Goal: Book appointment/travel/reservation

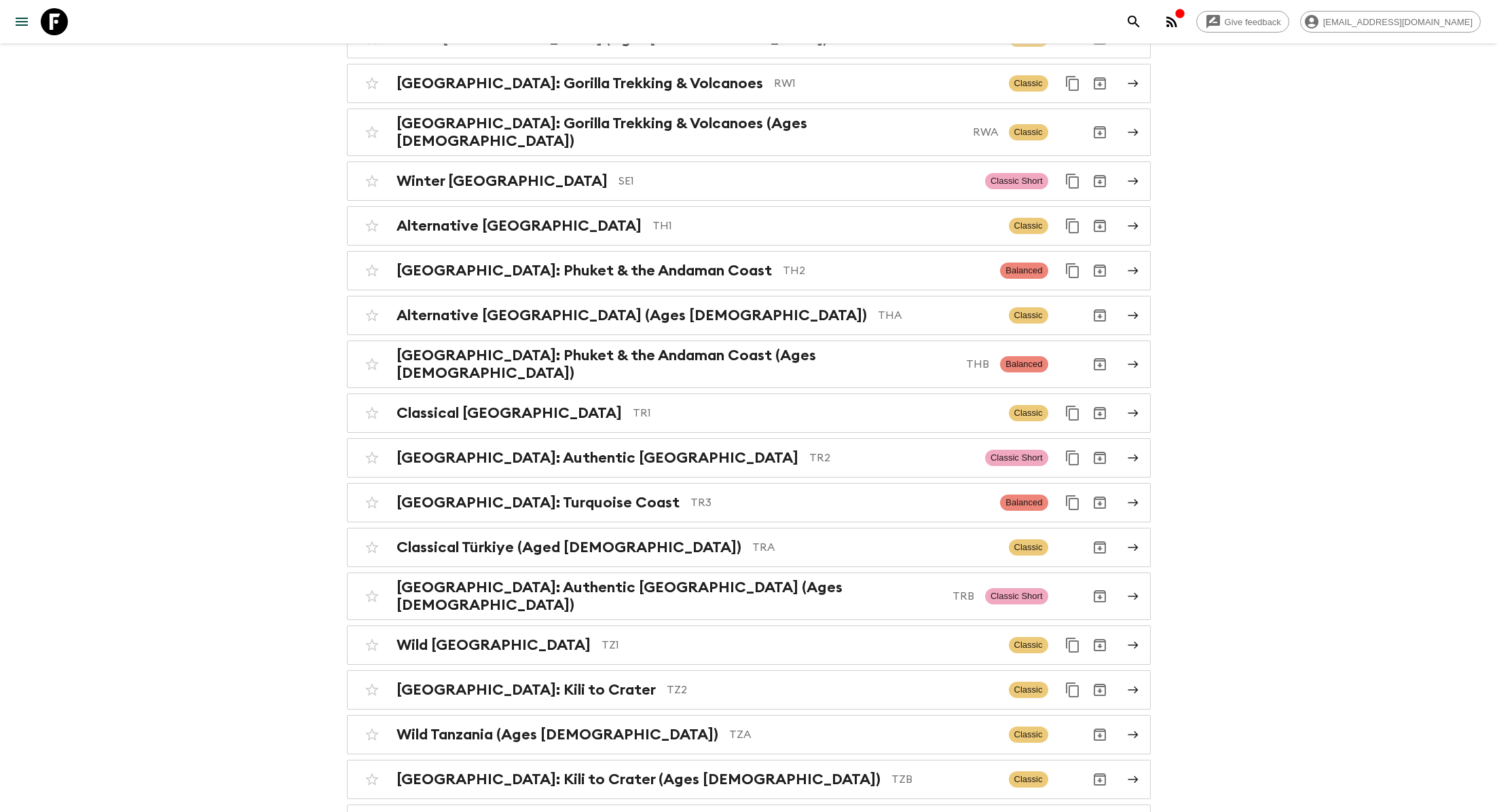
scroll to position [5838, 0]
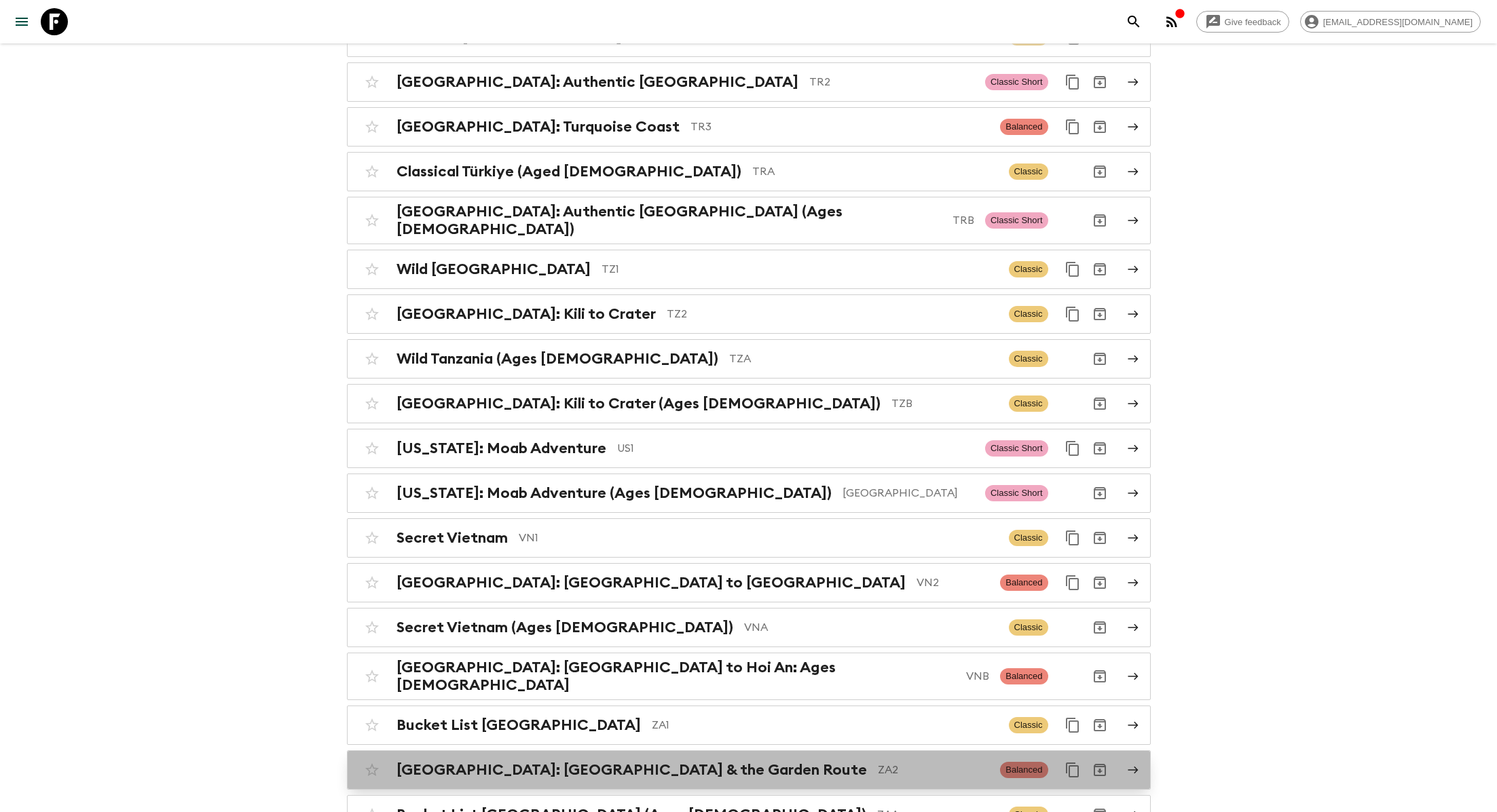
click at [649, 761] on h2 "[GEOGRAPHIC_DATA]: [GEOGRAPHIC_DATA] & the Garden Route" at bounding box center [632, 770] width 470 height 18
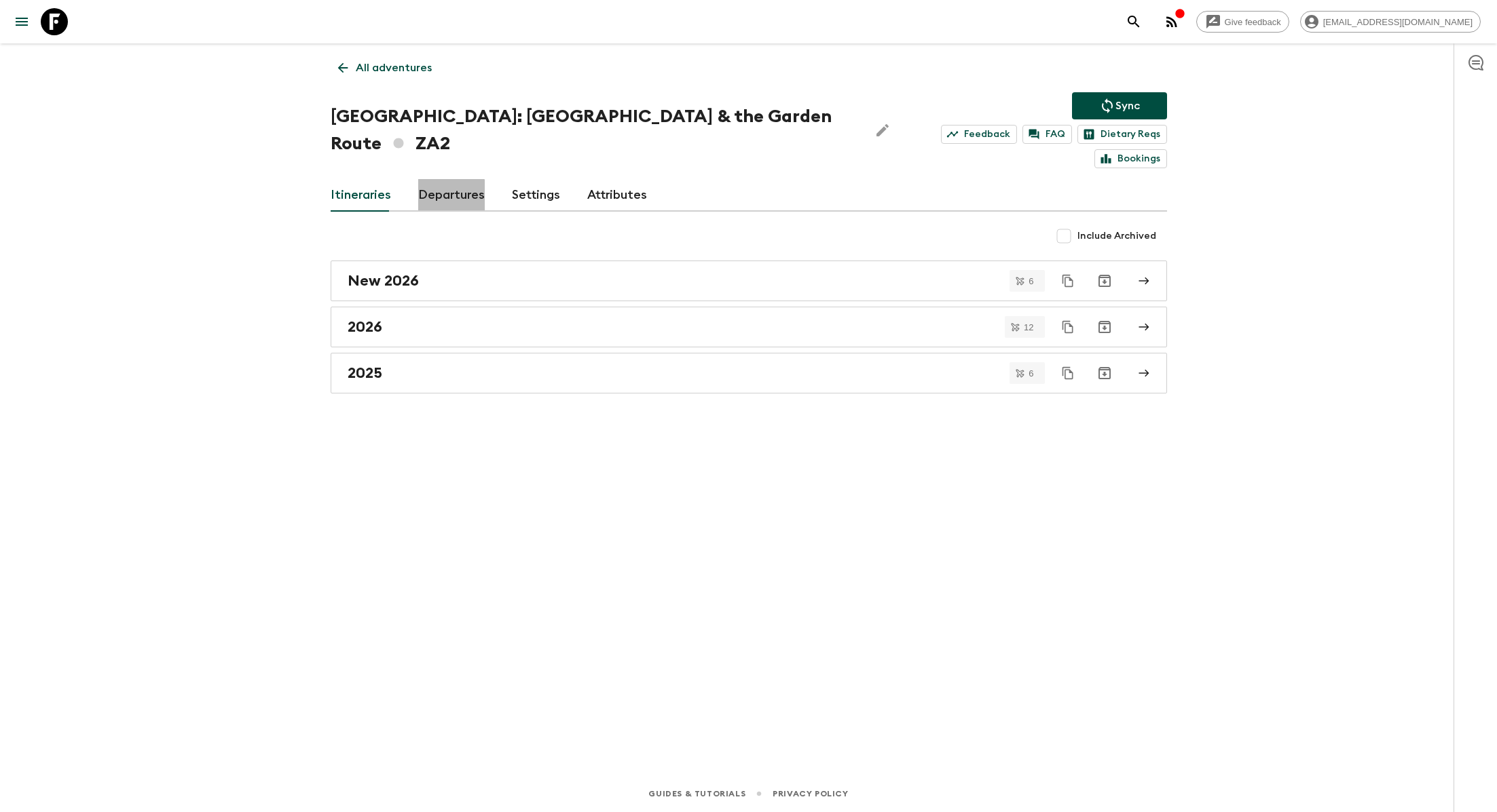
click at [442, 179] on link "Departures" at bounding box center [451, 195] width 66 height 33
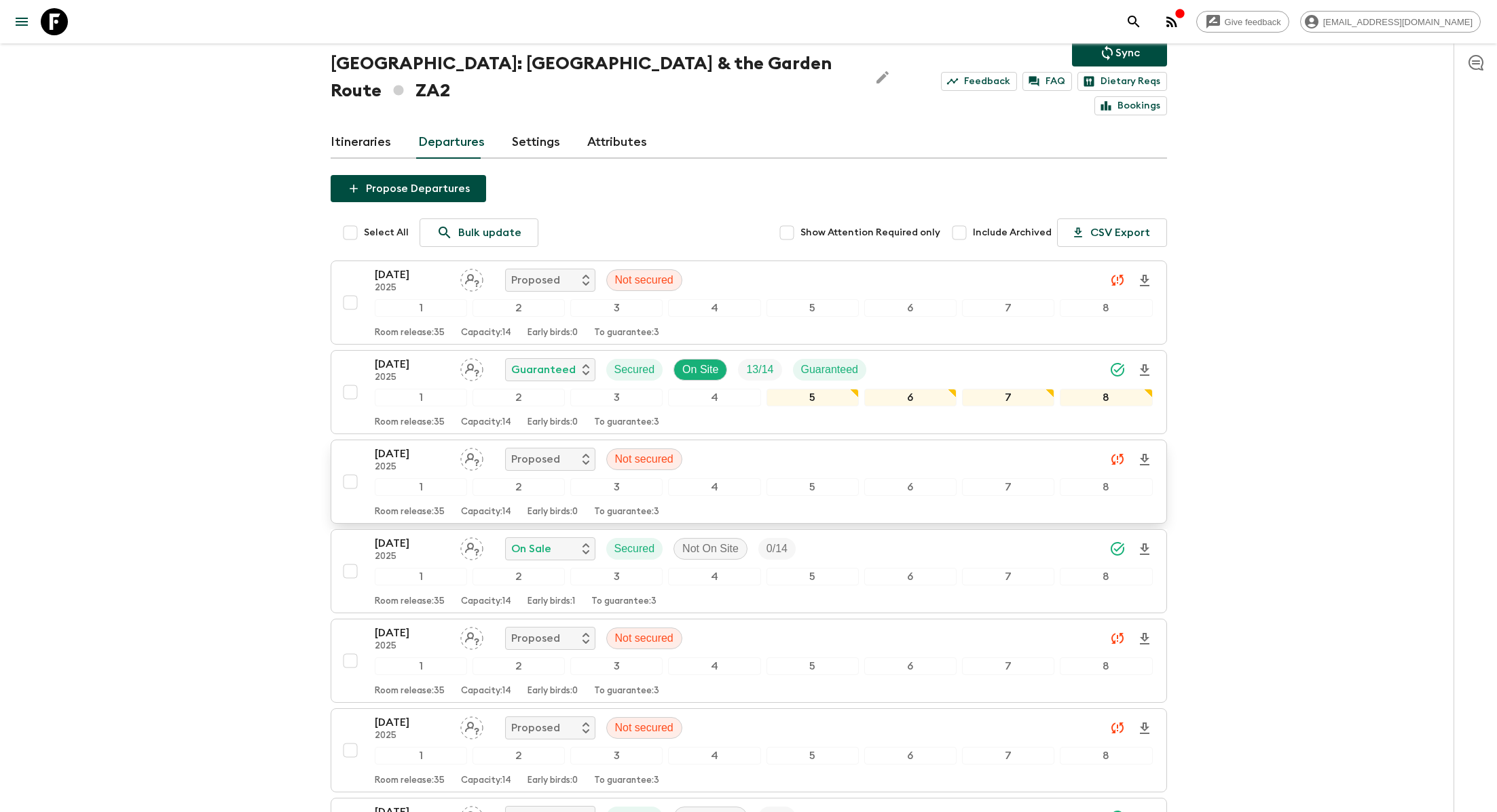
scroll to position [54, 0]
click at [382, 62] on h1 "[GEOGRAPHIC_DATA]: [GEOGRAPHIC_DATA] & the Garden Route ZA2" at bounding box center [594, 77] width 528 height 54
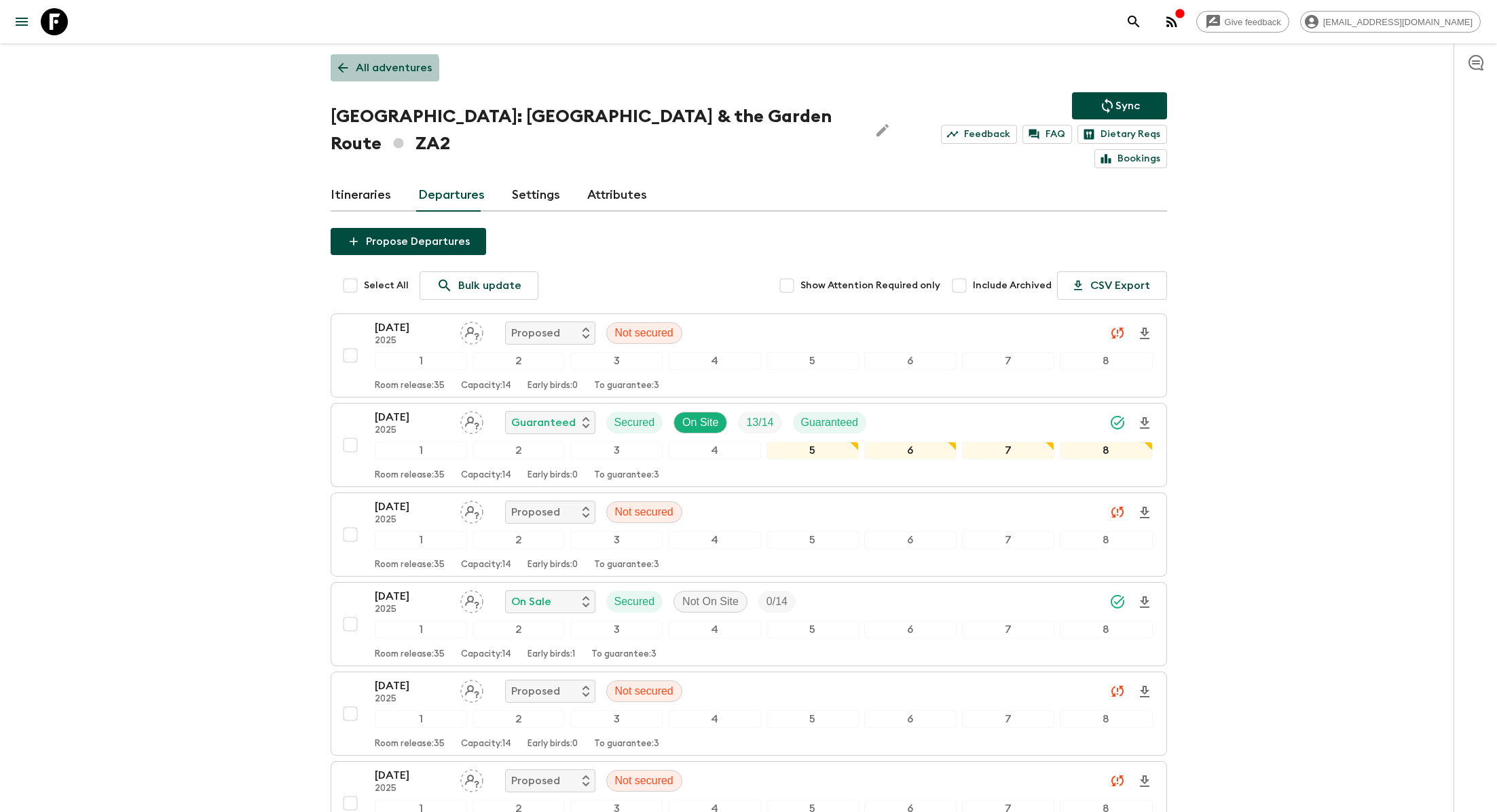
click at [375, 73] on p "All adventures" at bounding box center [393, 68] width 76 height 16
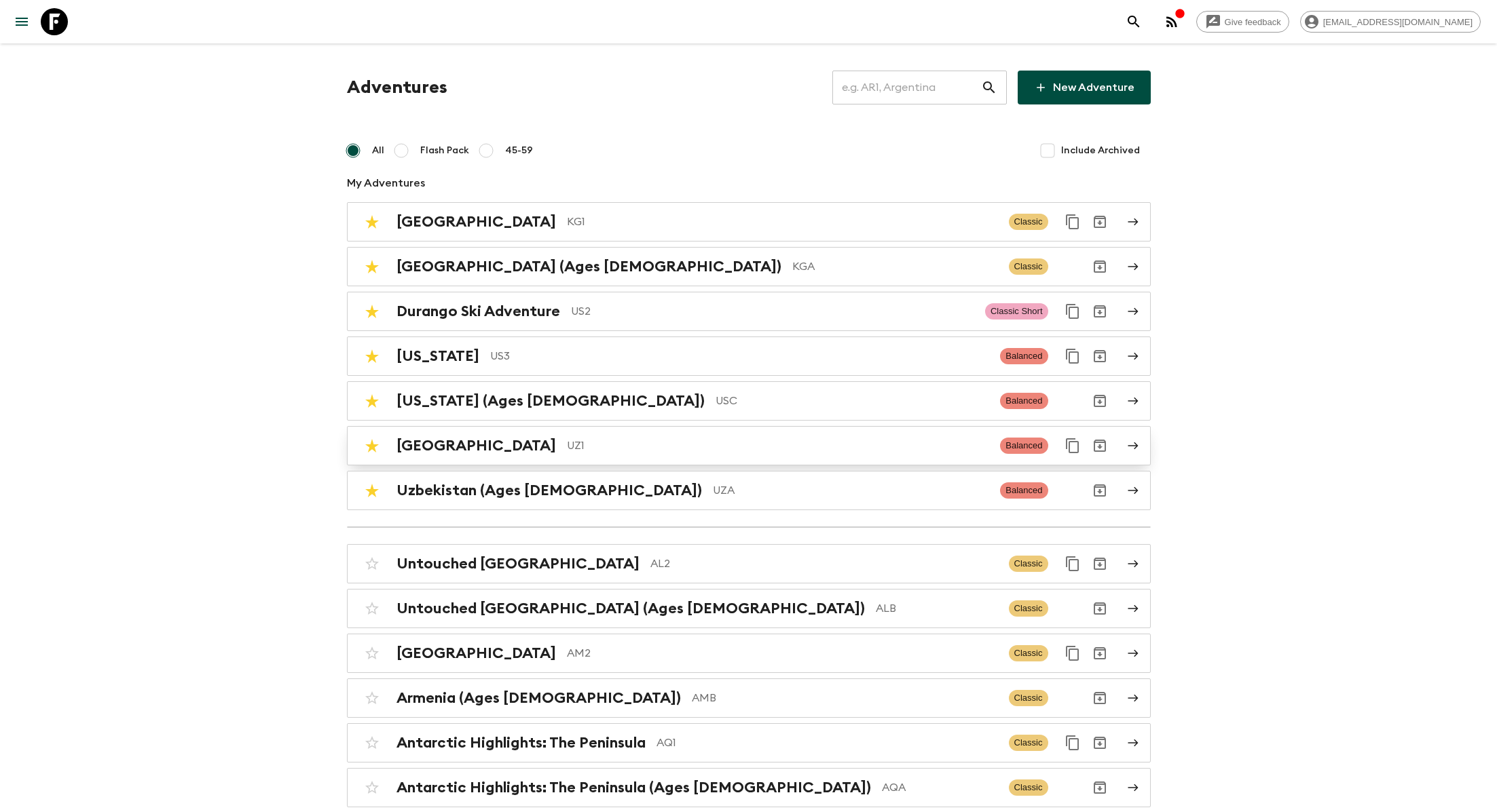
click at [567, 447] on p "UZ1" at bounding box center [778, 445] width 423 height 16
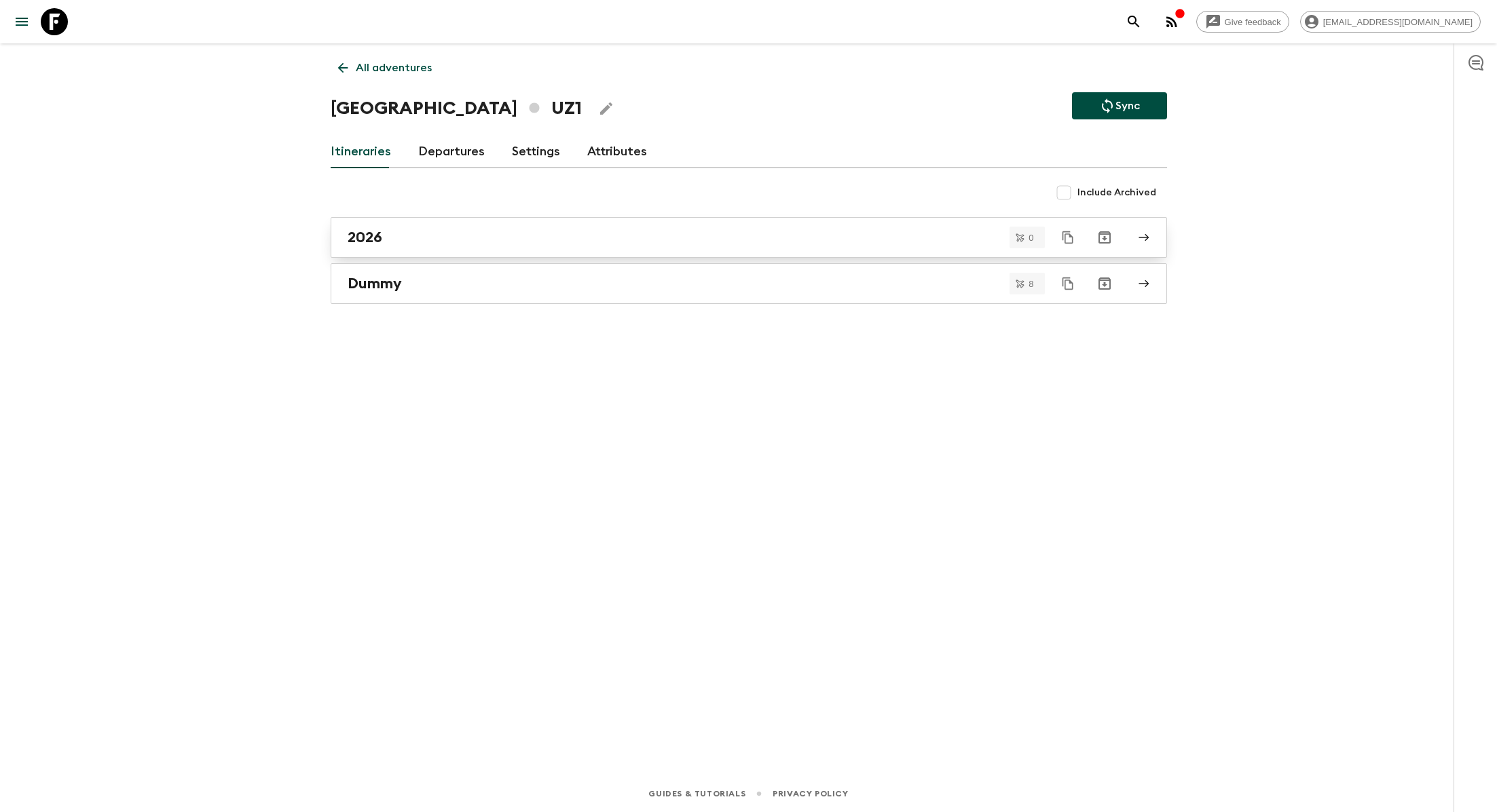
click at [704, 240] on div "2026" at bounding box center [736, 237] width 776 height 18
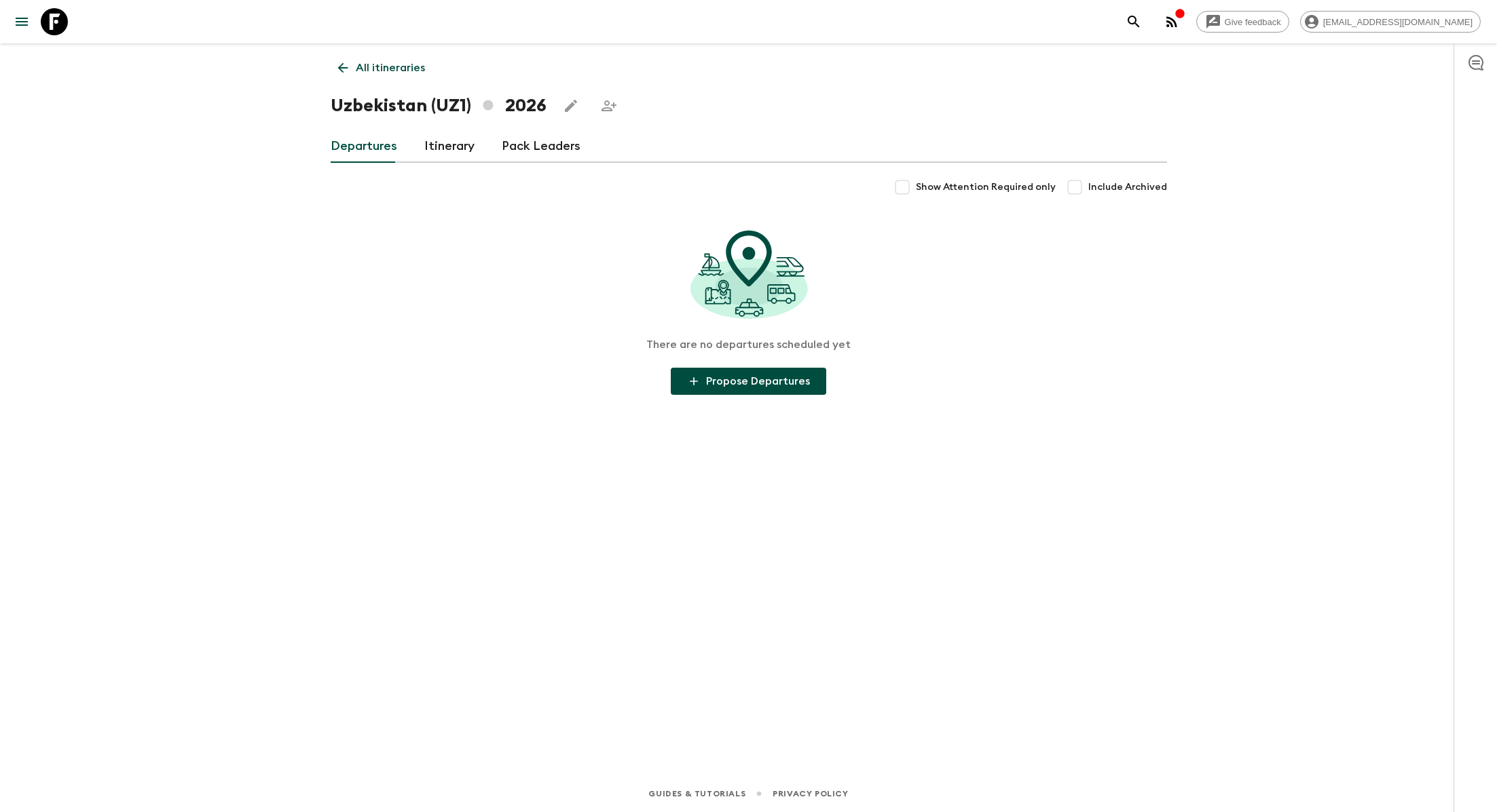
click at [451, 149] on link "Itinerary" at bounding box center [449, 146] width 50 height 33
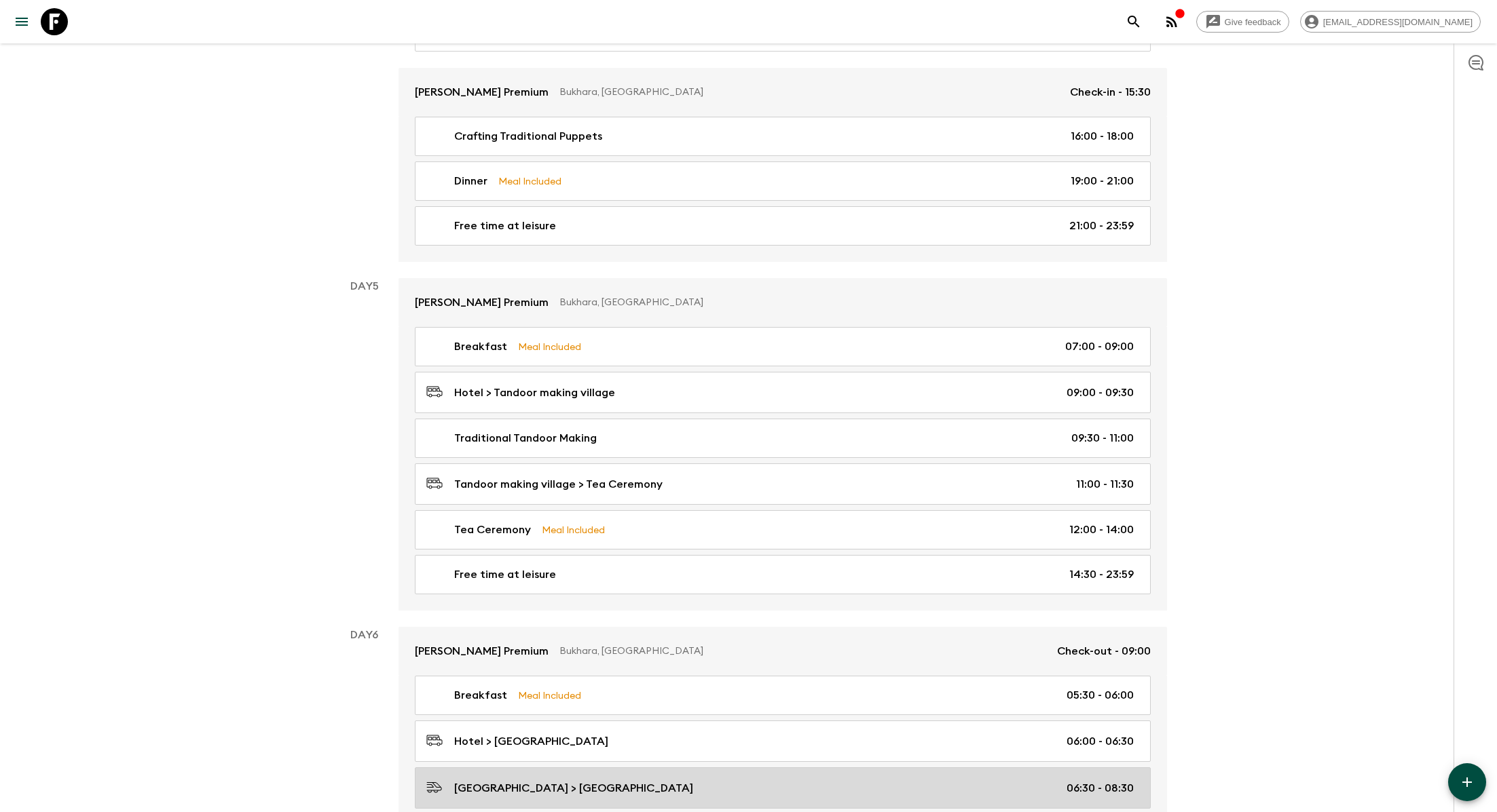
scroll to position [1875, 0]
